Goal: Task Accomplishment & Management: Complete application form

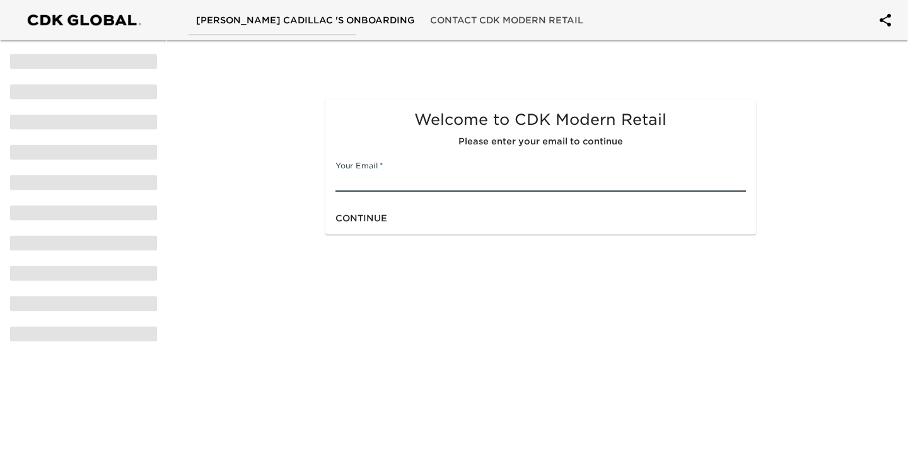
click at [406, 191] on input "text" at bounding box center [541, 182] width 410 height 20
type input "[PERSON_NAME][EMAIL_ADDRESS][DOMAIN_NAME]"
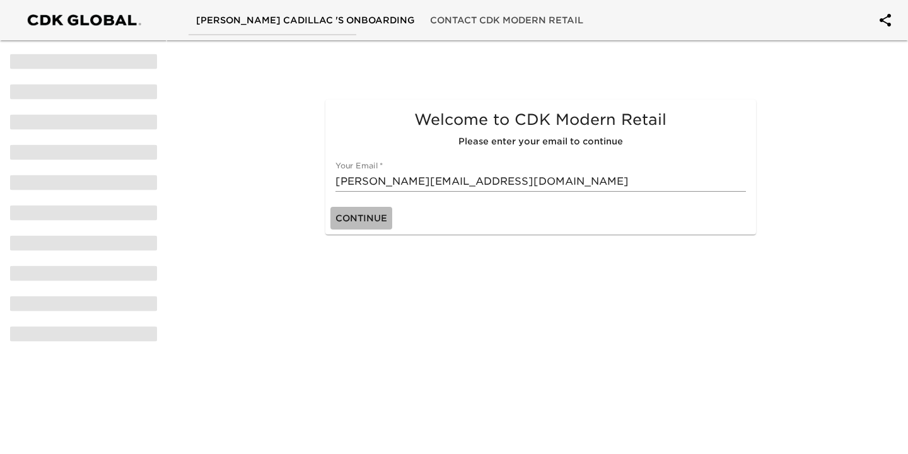
click at [367, 218] on span "Continue" at bounding box center [362, 219] width 52 height 16
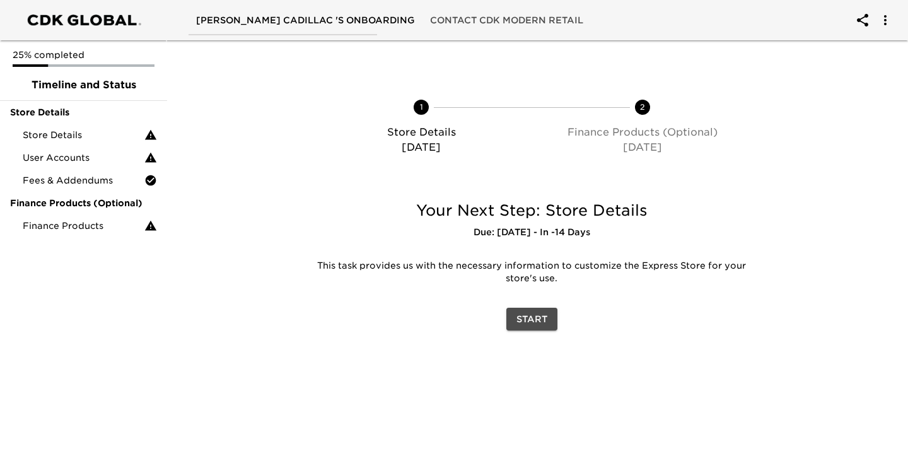
click at [522, 322] on span "Start" at bounding box center [532, 320] width 31 height 16
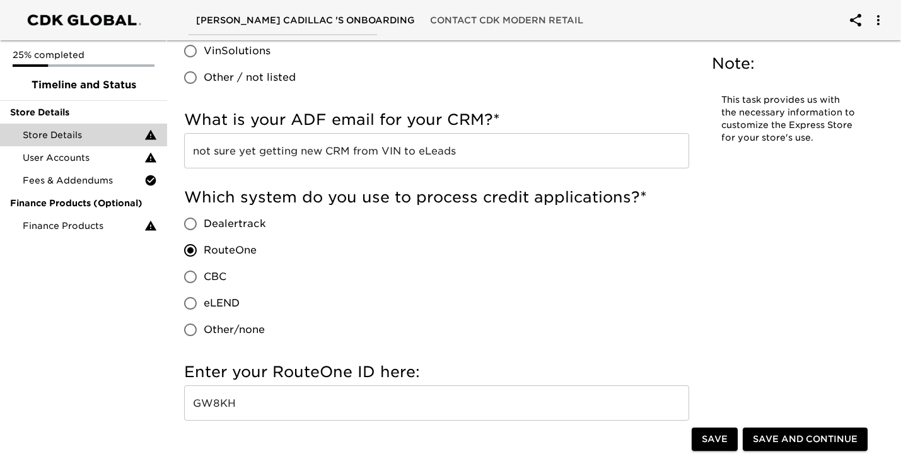
scroll to position [715, 0]
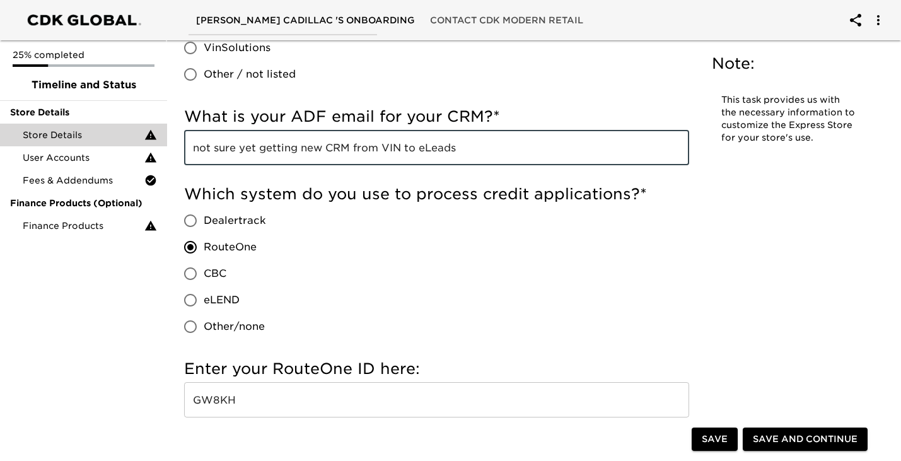
drag, startPoint x: 469, startPoint y: 155, endPoint x: 167, endPoint y: 142, distance: 301.8
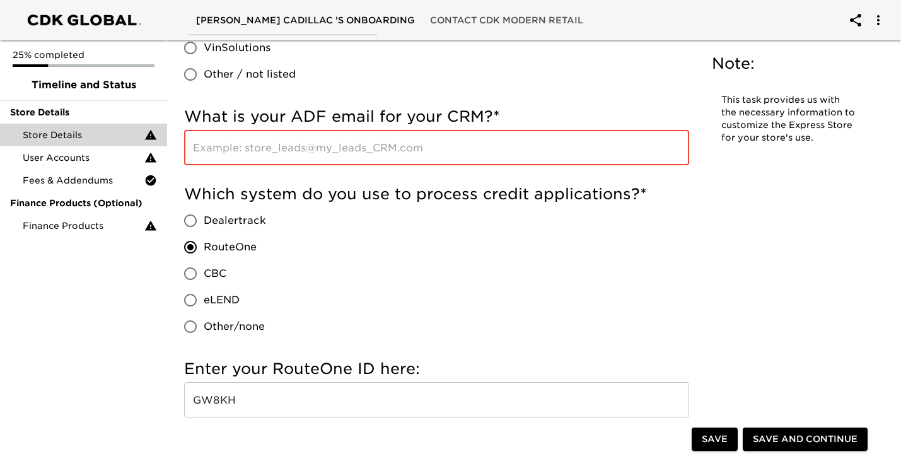
click at [303, 160] on input "text" at bounding box center [436, 147] width 505 height 35
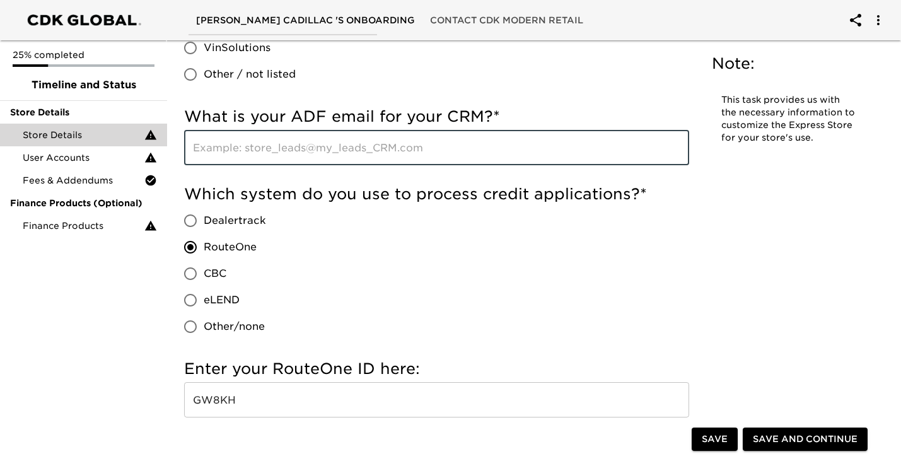
paste input "[EMAIL_ADDRESS][DOMAIN_NAME]"
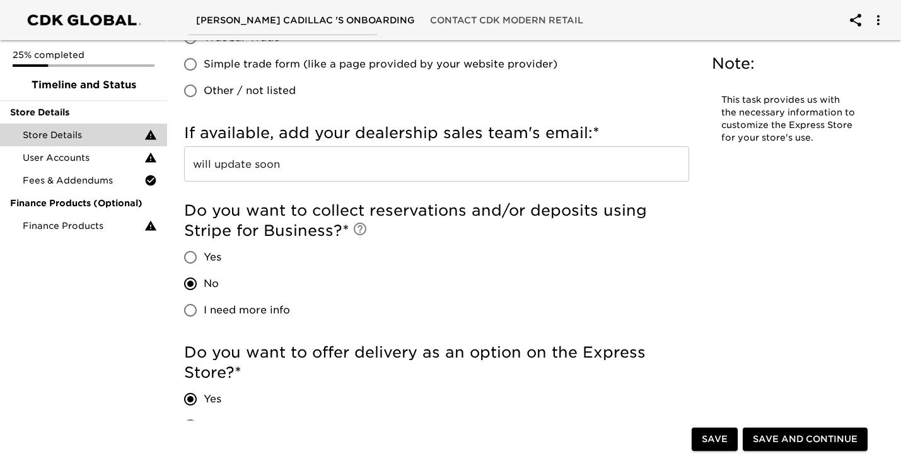
scroll to position [1526, 0]
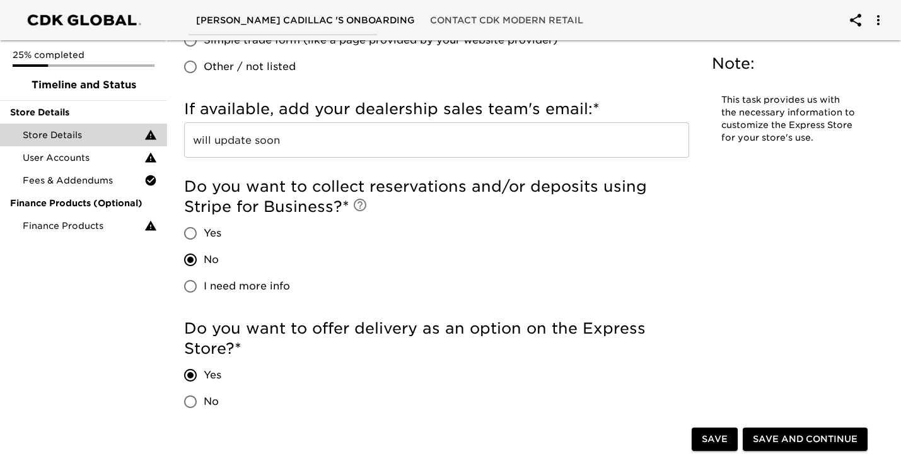
type input "[EMAIL_ADDRESS][DOMAIN_NAME]"
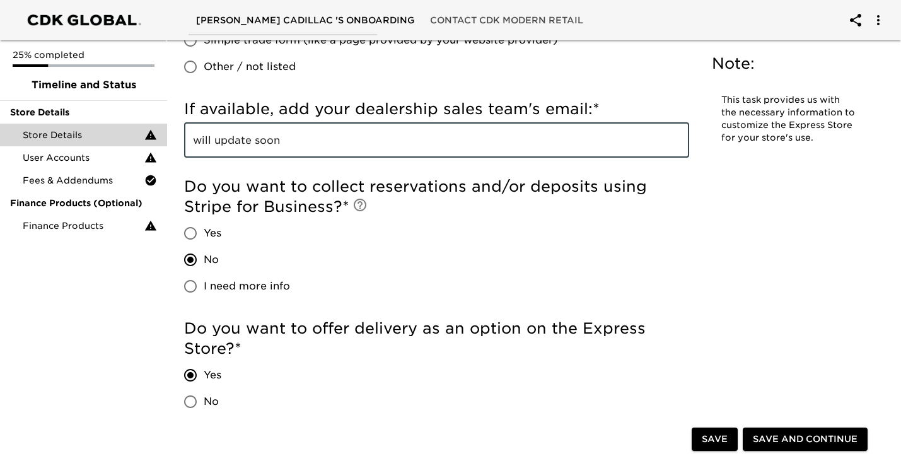
drag, startPoint x: 314, startPoint y: 145, endPoint x: 152, endPoint y: 130, distance: 162.8
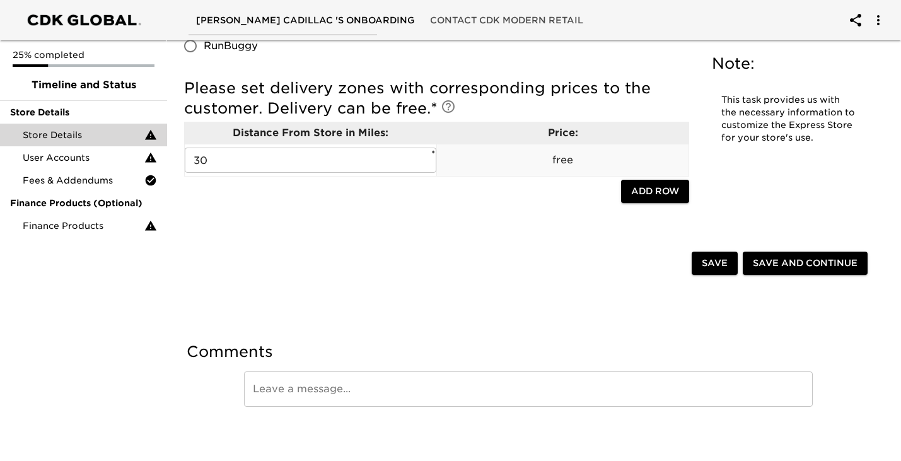
scroll to position [2002, 0]
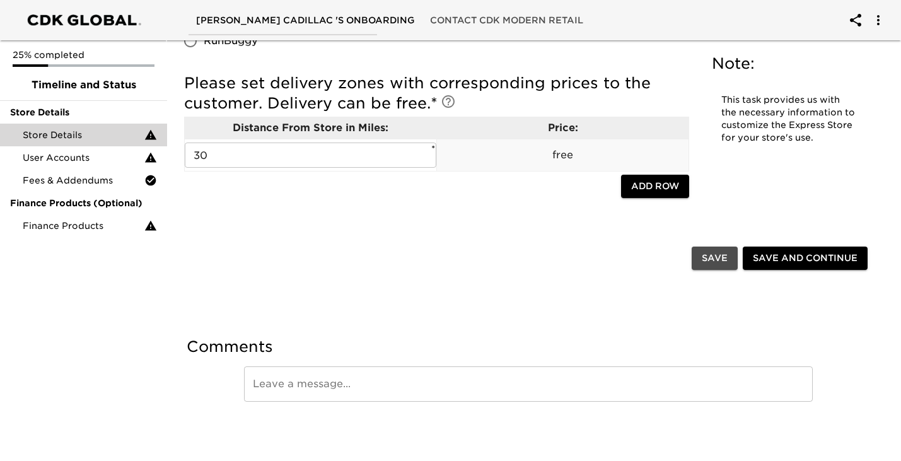
click at [703, 263] on span "Save" at bounding box center [715, 258] width 26 height 16
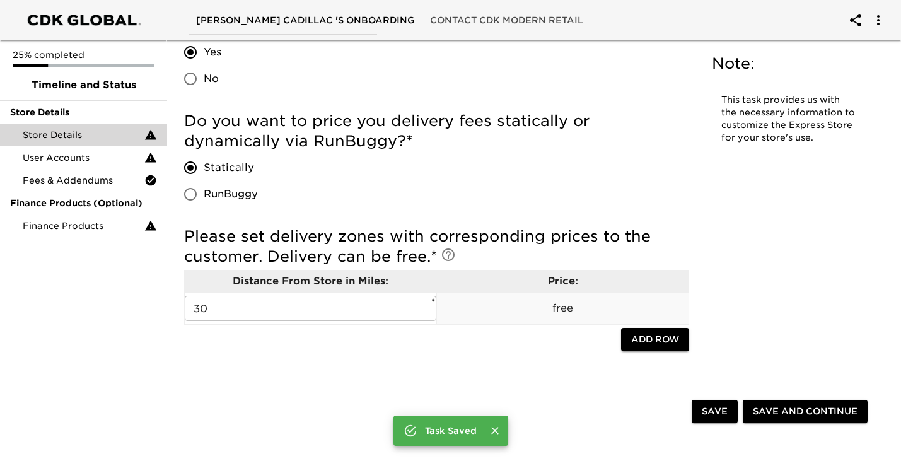
scroll to position [1860, 0]
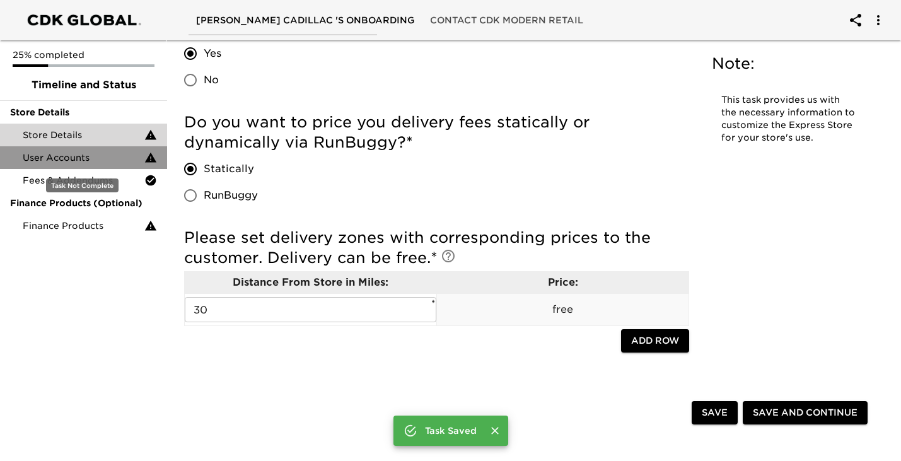
click at [83, 158] on span "User Accounts" at bounding box center [84, 157] width 122 height 13
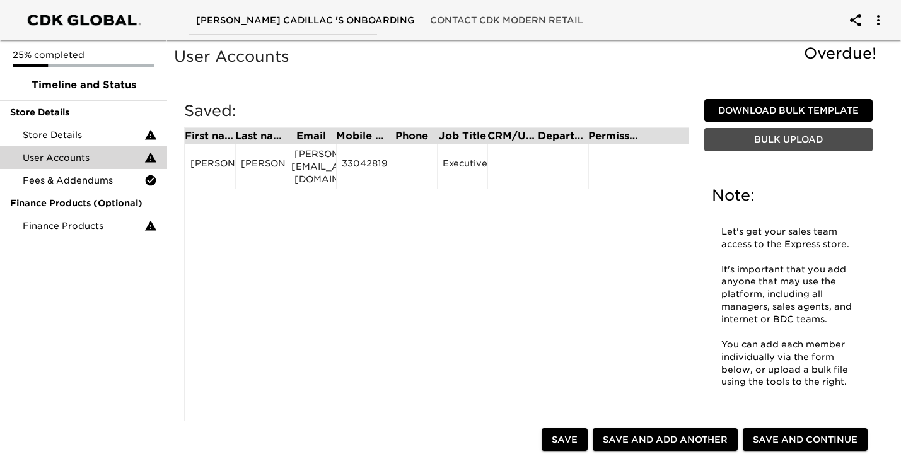
click at [769, 138] on span "Bulk Upload" at bounding box center [789, 140] width 158 height 16
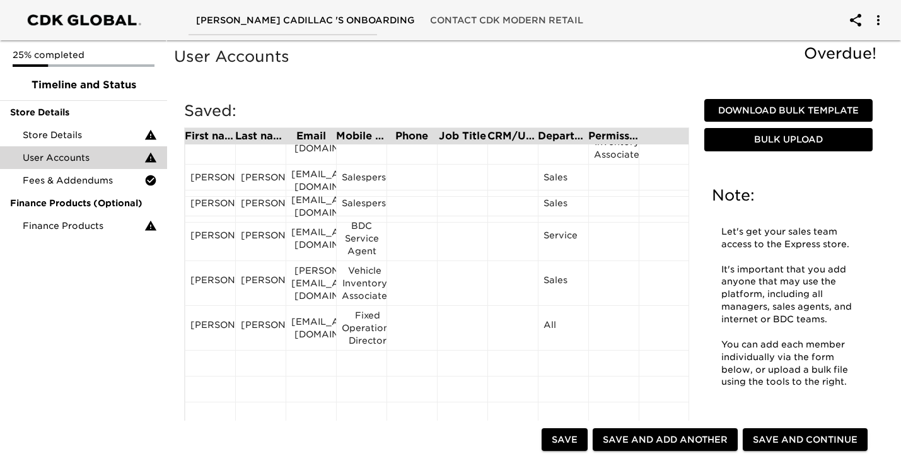
scroll to position [482, 0]
click at [209, 332] on div "[PERSON_NAME]" at bounding box center [211, 327] width 40 height 19
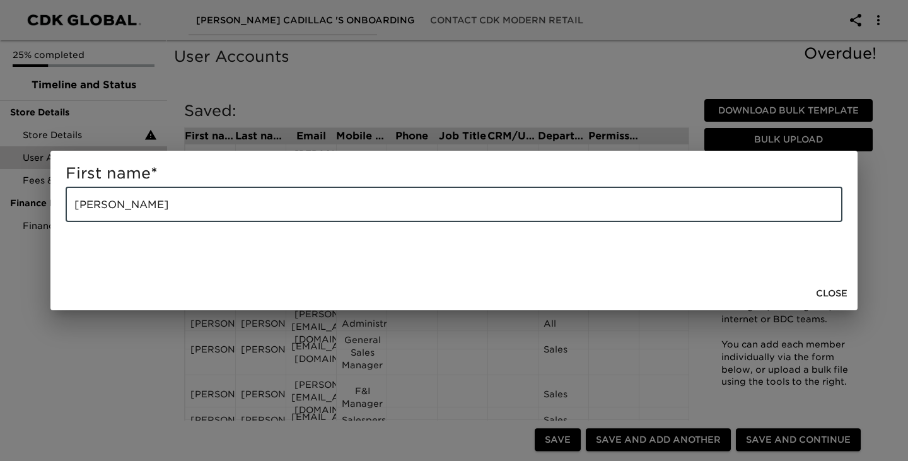
drag, startPoint x: 219, startPoint y: 213, endPoint x: 21, endPoint y: 200, distance: 198.5
click at [21, 200] on div "First name * [PERSON_NAME]" at bounding box center [454, 230] width 908 height 461
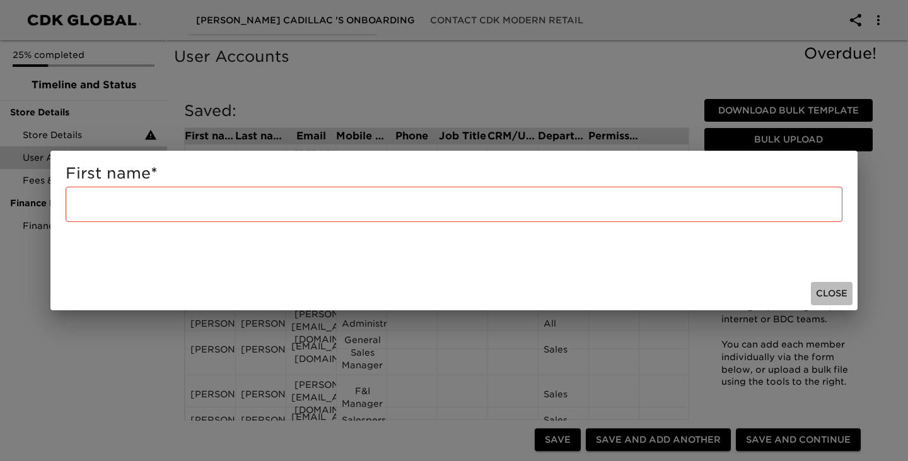
click at [828, 286] on span "Close" at bounding box center [832, 294] width 32 height 16
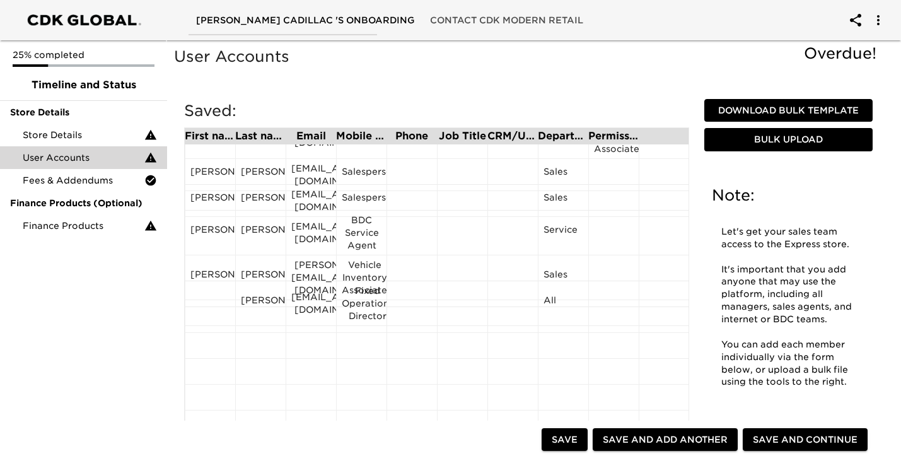
scroll to position [488, 0]
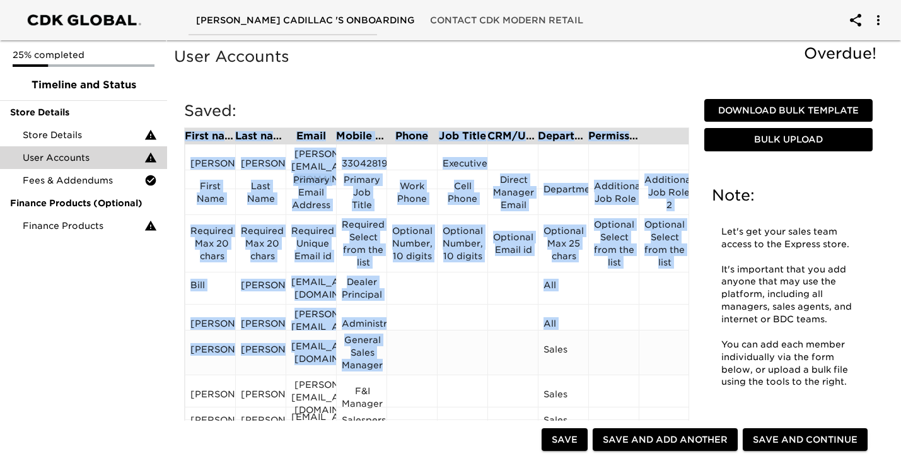
drag, startPoint x: 662, startPoint y: 327, endPoint x: 458, endPoint y: 340, distance: 204.8
click at [458, 340] on div "Saved: First name Last name Email Mobile Phone Phone Job Title CRM/User ID Depa…" at bounding box center [437, 274] width 526 height 367
click at [440, 357] on div at bounding box center [462, 353] width 50 height 45
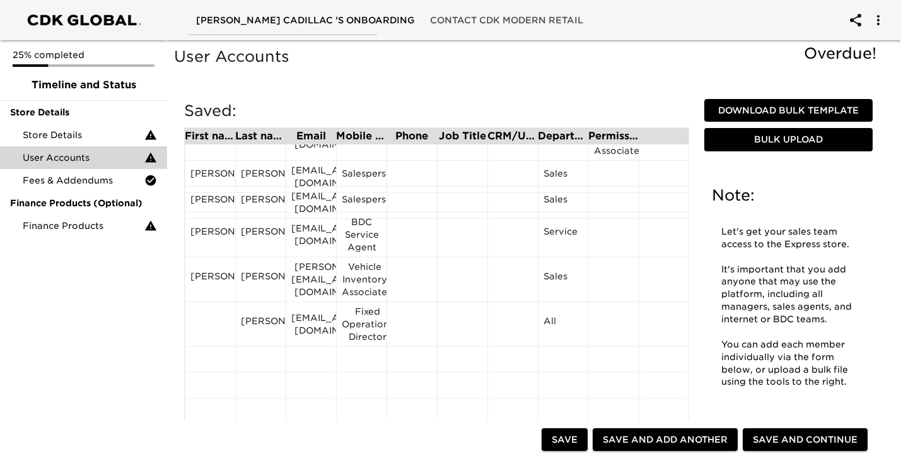
scroll to position [484, 0]
click at [245, 320] on div "[PERSON_NAME]" at bounding box center [261, 324] width 40 height 19
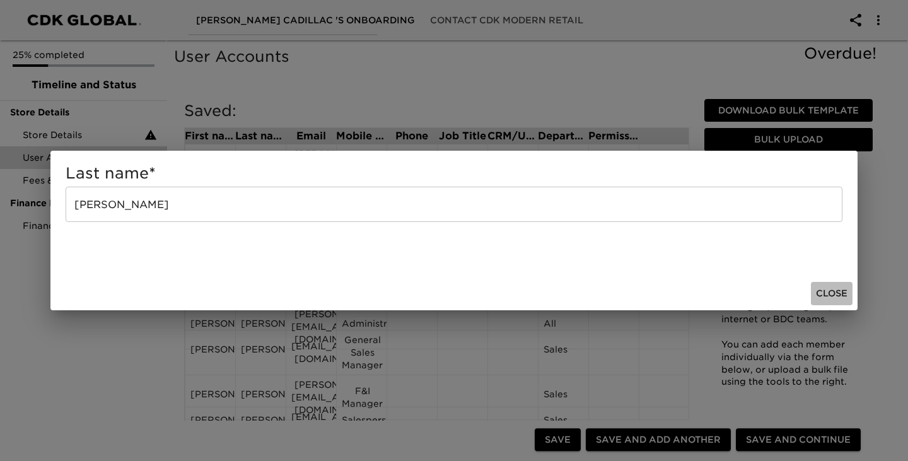
click at [823, 288] on span "Close" at bounding box center [832, 294] width 32 height 16
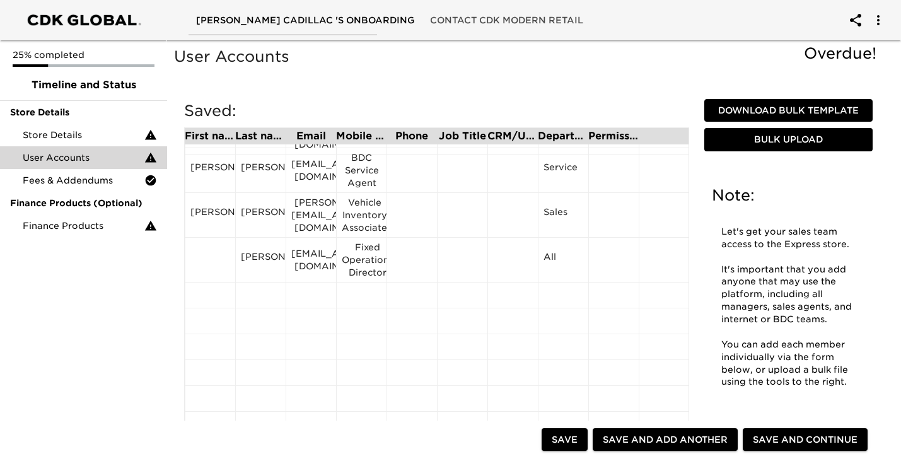
scroll to position [551, 0]
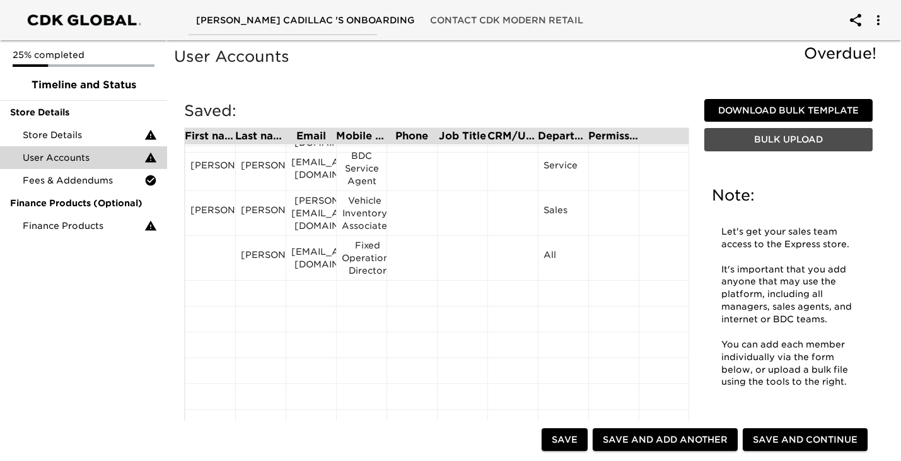
click at [746, 143] on span "Bulk Upload" at bounding box center [789, 140] width 158 height 16
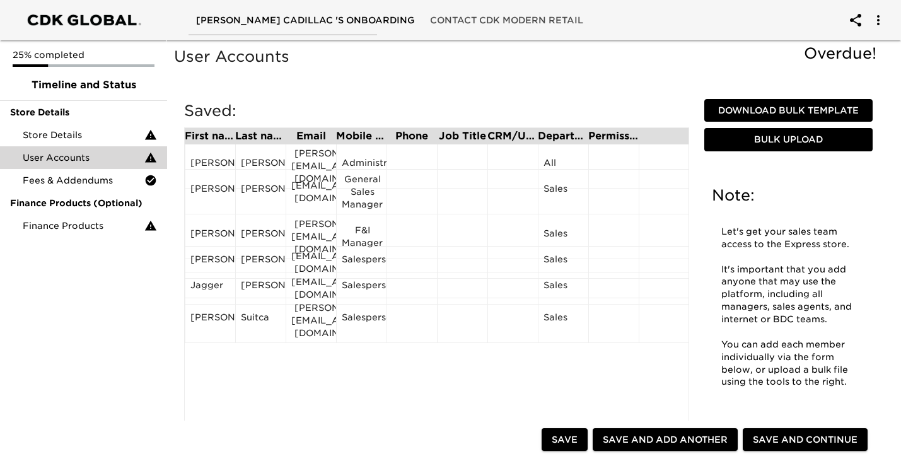
scroll to position [0, 0]
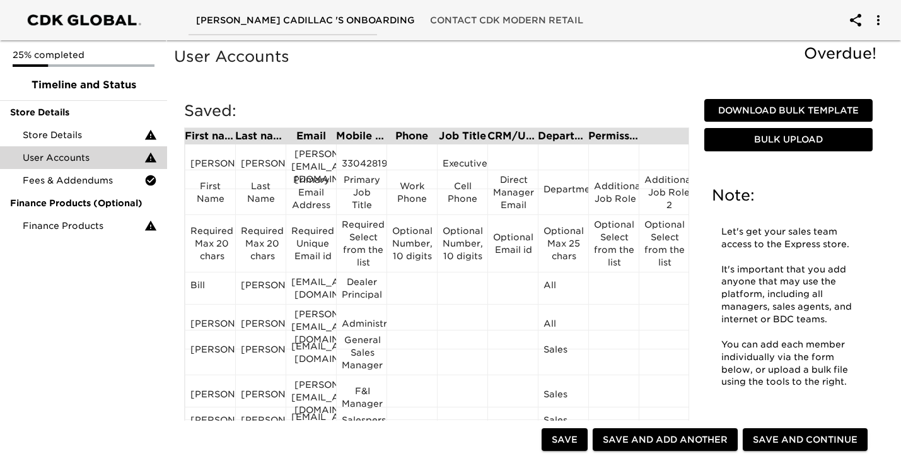
click at [336, 141] on div "Mobile Phone" at bounding box center [361, 136] width 50 height 10
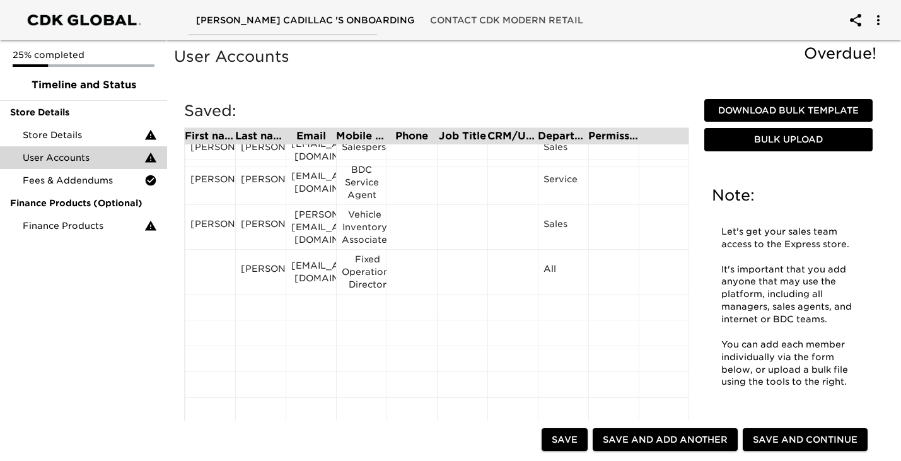
scroll to position [538, 0]
click at [266, 267] on div "[PERSON_NAME]" at bounding box center [261, 271] width 40 height 19
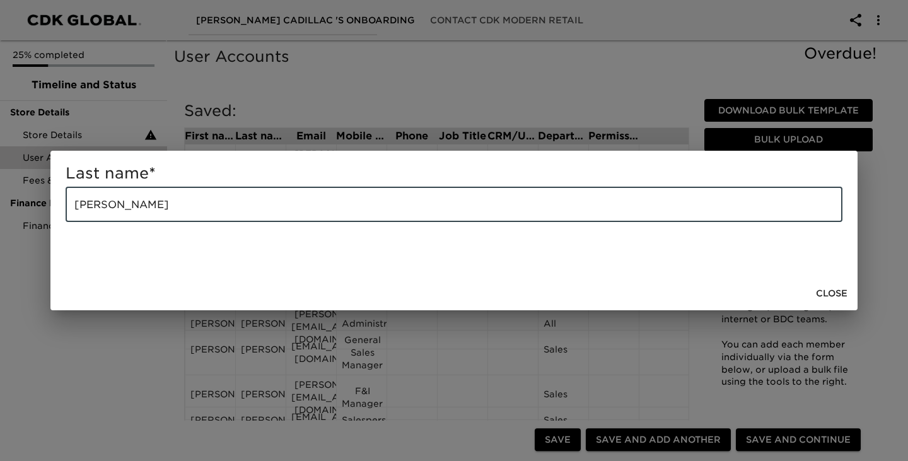
drag, startPoint x: 128, startPoint y: 208, endPoint x: 37, endPoint y: 208, distance: 90.8
click at [37, 208] on div "Last name * [PERSON_NAME] ​ Close" at bounding box center [454, 230] width 908 height 461
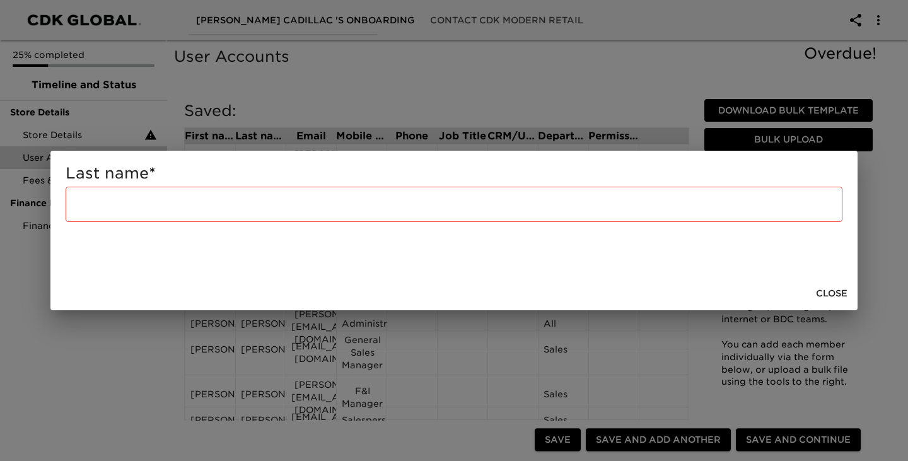
click at [96, 382] on div "Last name * ​ Close" at bounding box center [454, 230] width 908 height 461
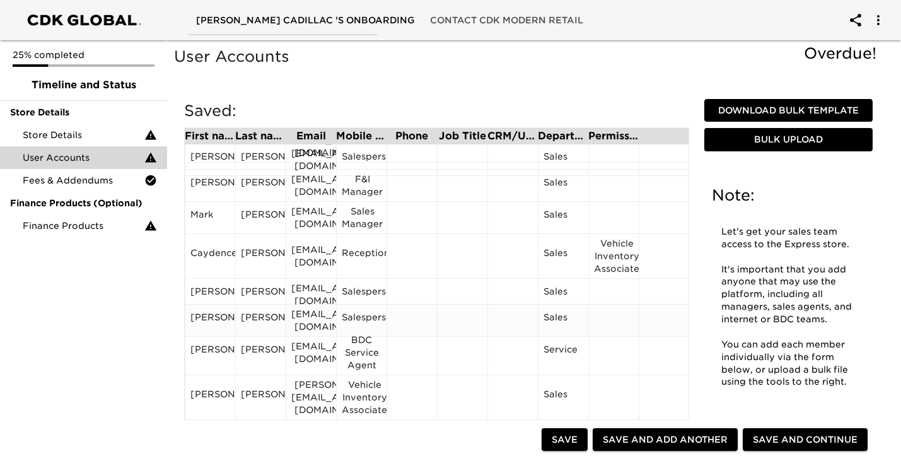
scroll to position [369, 0]
click at [204, 348] on div "[PERSON_NAME]" at bounding box center [211, 350] width 40 height 19
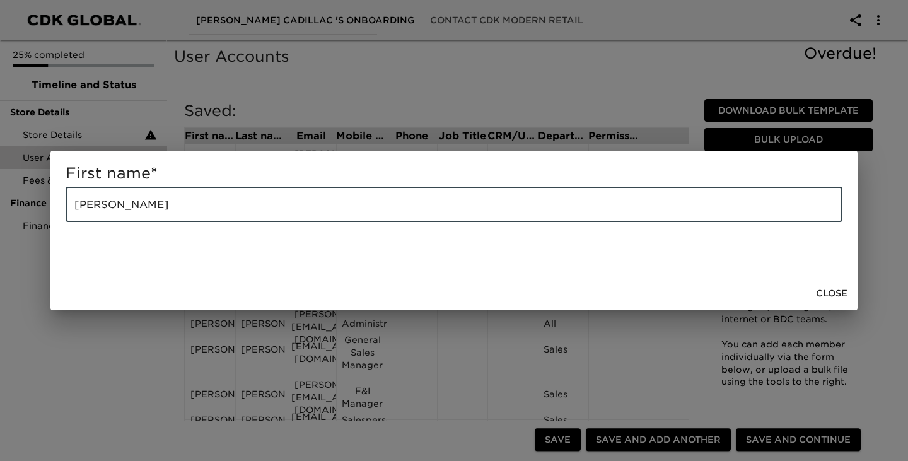
drag, startPoint x: 136, startPoint y: 203, endPoint x: 0, endPoint y: 177, distance: 138.1
click at [0, 177] on div "First name * [PERSON_NAME] ​ Close" at bounding box center [454, 230] width 908 height 461
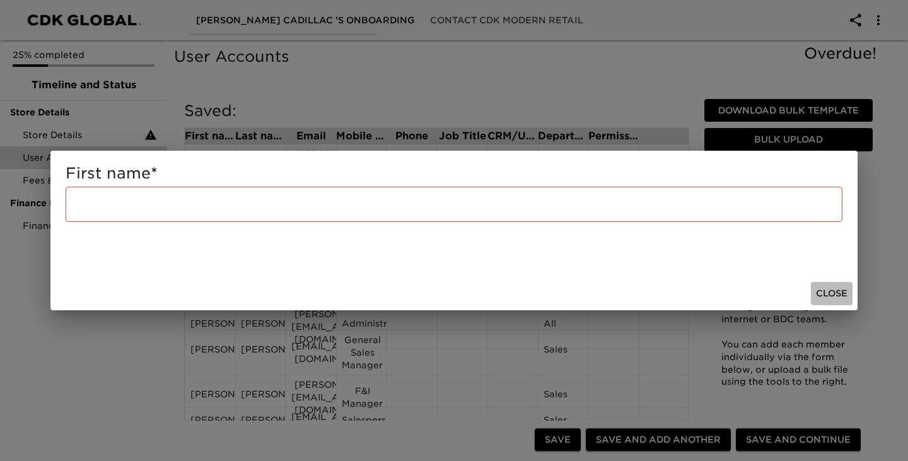
click at [832, 284] on button "Close" at bounding box center [832, 293] width 42 height 23
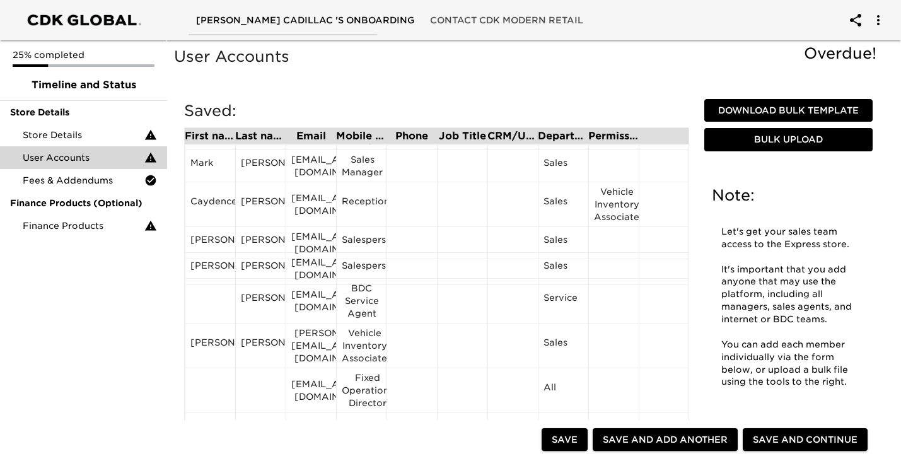
scroll to position [423, 0]
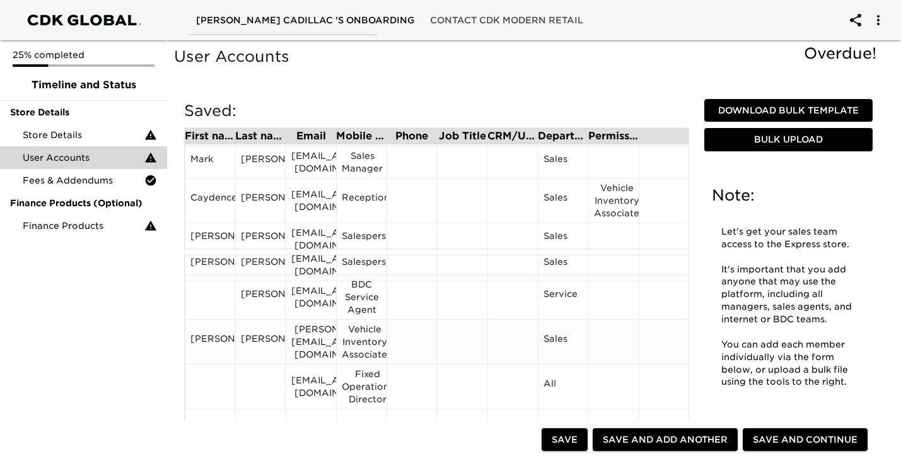
click at [210, 344] on div "[PERSON_NAME]" at bounding box center [211, 341] width 40 height 19
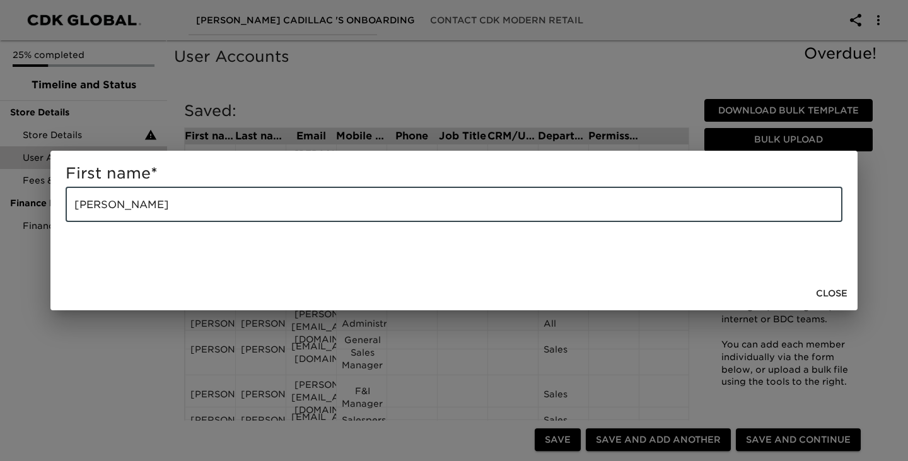
drag, startPoint x: 267, startPoint y: 203, endPoint x: 37, endPoint y: 171, distance: 232.5
drag, startPoint x: 37, startPoint y: 171, endPoint x: 297, endPoint y: 201, distance: 262.2
click at [297, 201] on input "[PERSON_NAME]" at bounding box center [454, 204] width 777 height 35
drag, startPoint x: 120, startPoint y: 199, endPoint x: 0, endPoint y: 199, distance: 120.5
click at [0, 199] on div "First name * [PERSON_NAME] Close" at bounding box center [454, 230] width 908 height 461
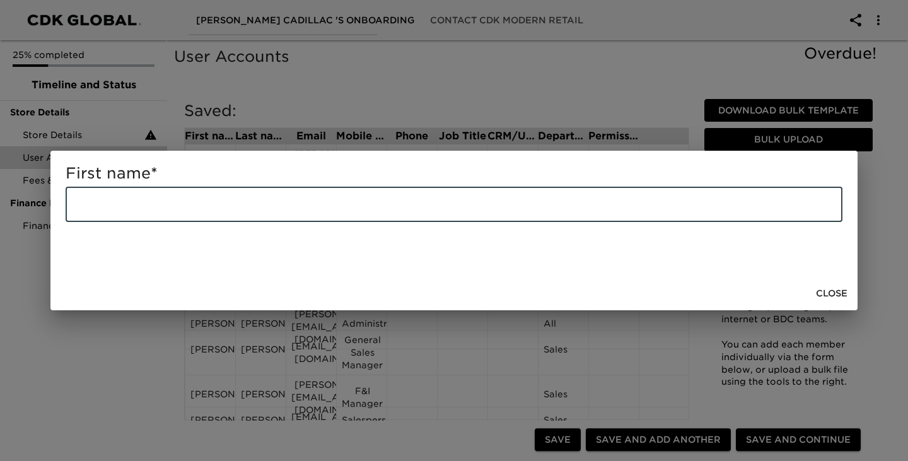
click at [833, 286] on span "Close" at bounding box center [832, 294] width 32 height 16
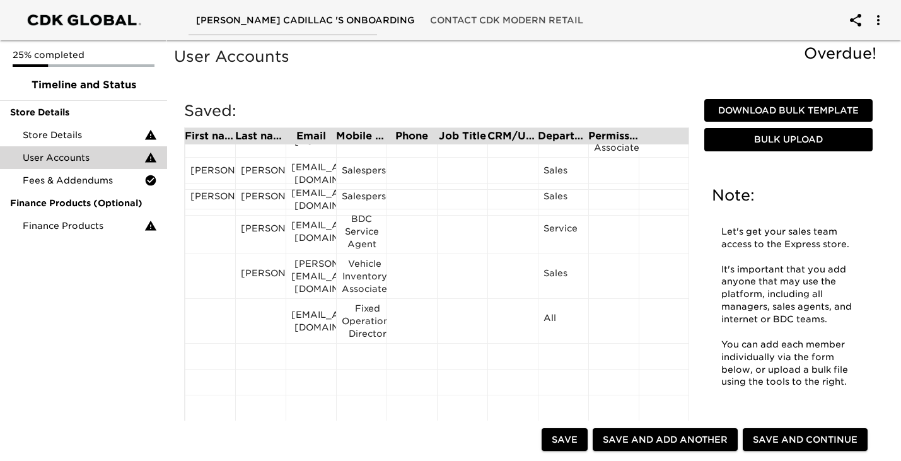
scroll to position [467, 0]
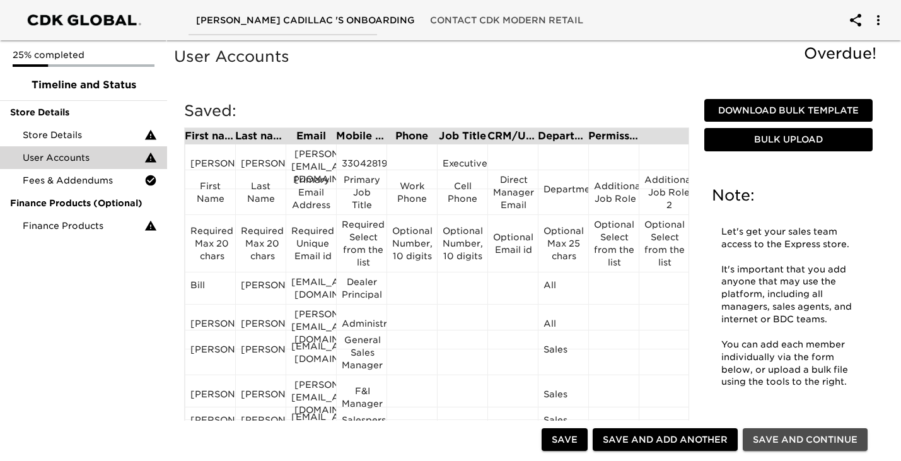
click at [804, 441] on span "Save and Continue" at bounding box center [805, 440] width 105 height 16
